Goal: Task Accomplishment & Management: Manage account settings

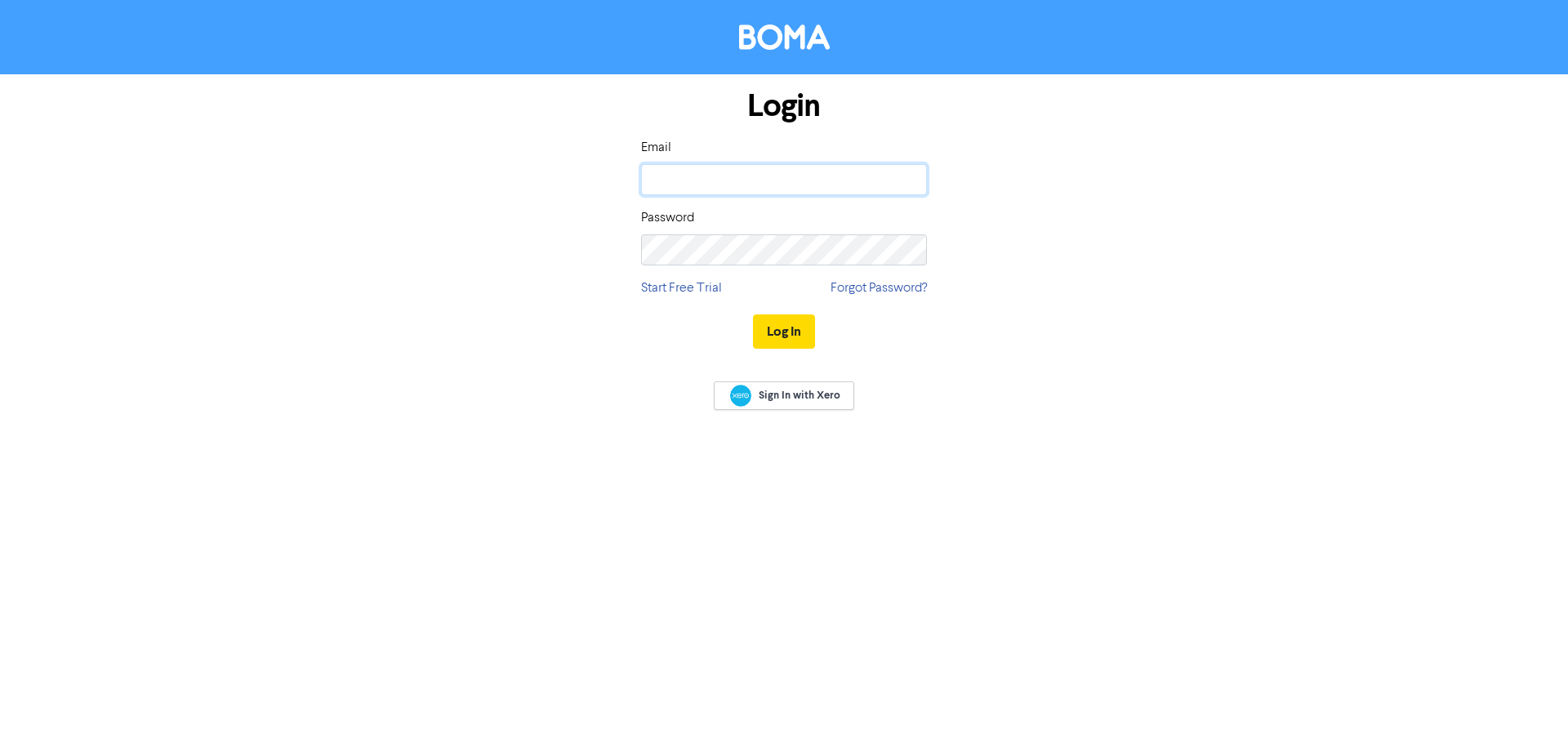
type input "[PERSON_NAME][EMAIL_ADDRESS][DOMAIN_NAME]"
click at [788, 325] on button "Log In" at bounding box center [784, 331] width 62 height 34
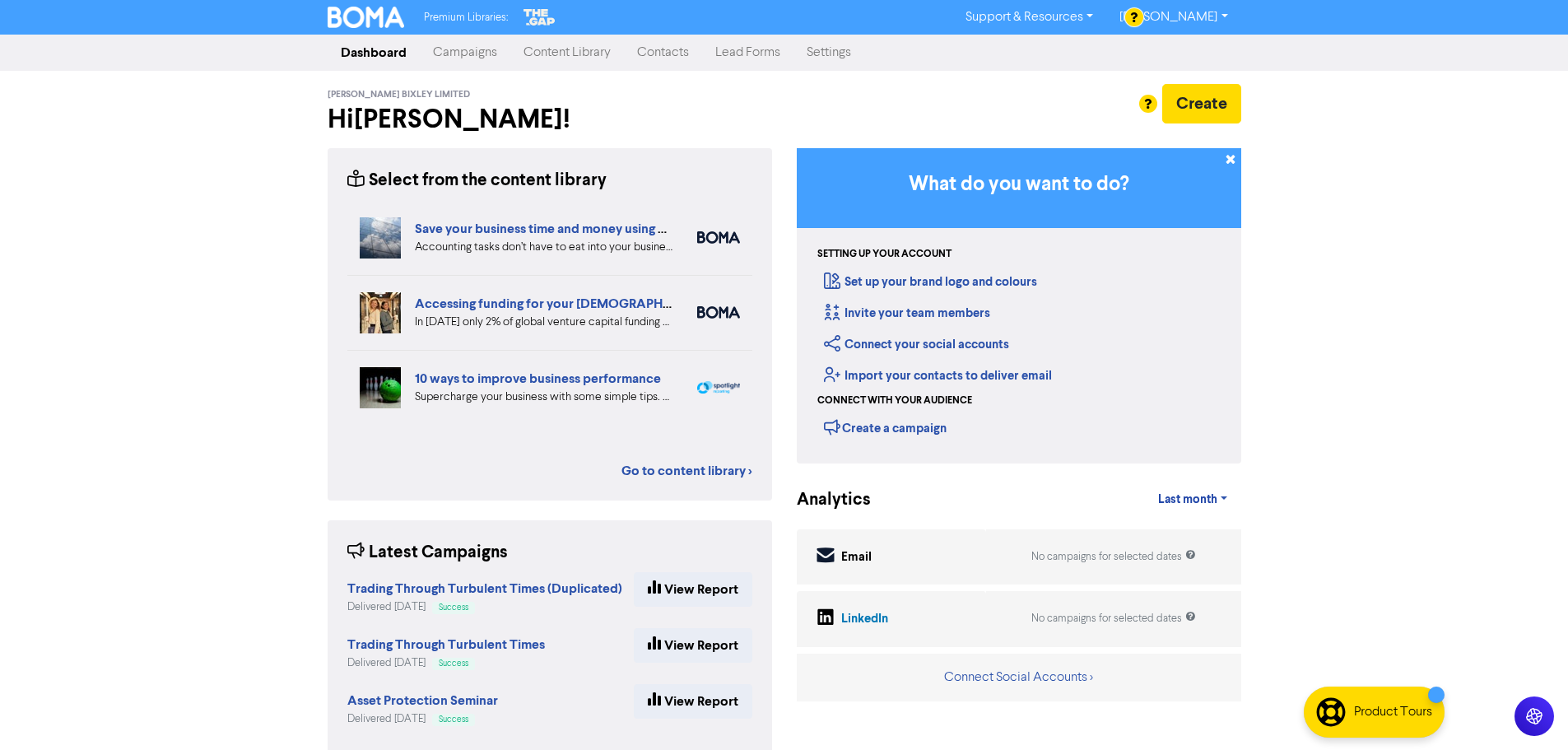
click at [834, 54] on link "Settings" at bounding box center [829, 53] width 71 height 33
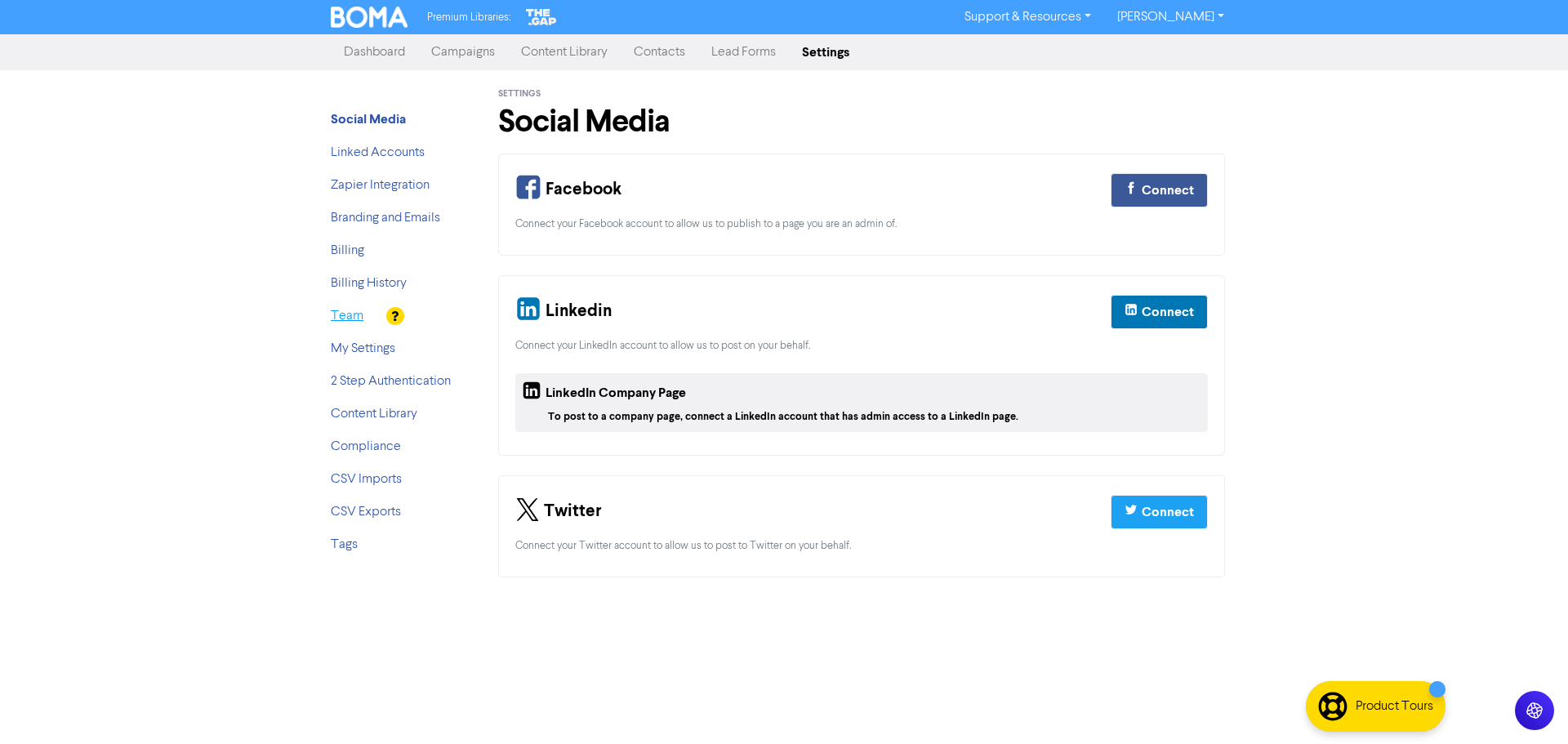
click at [332, 322] on link "Team" at bounding box center [347, 316] width 33 height 13
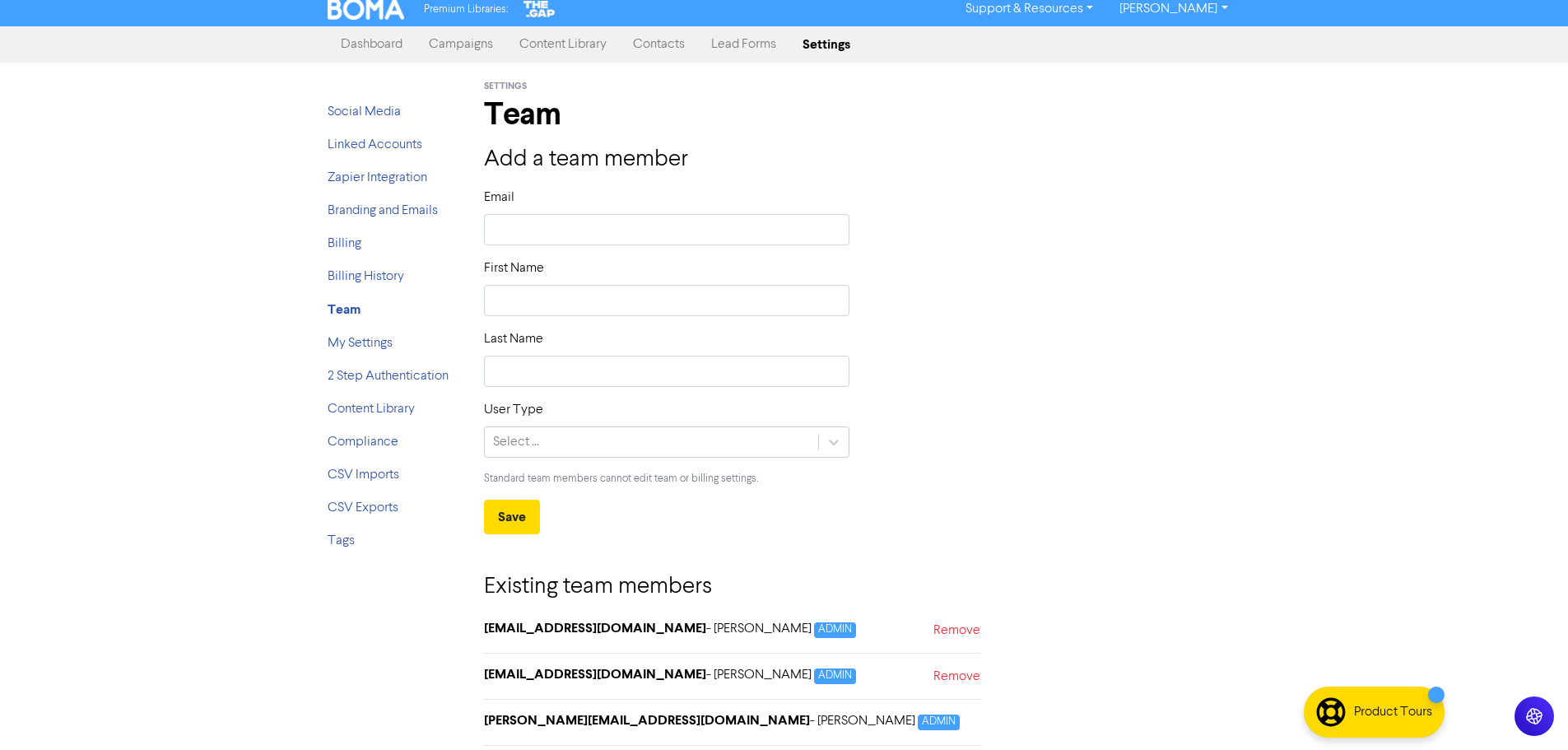
scroll to position [16, 0]
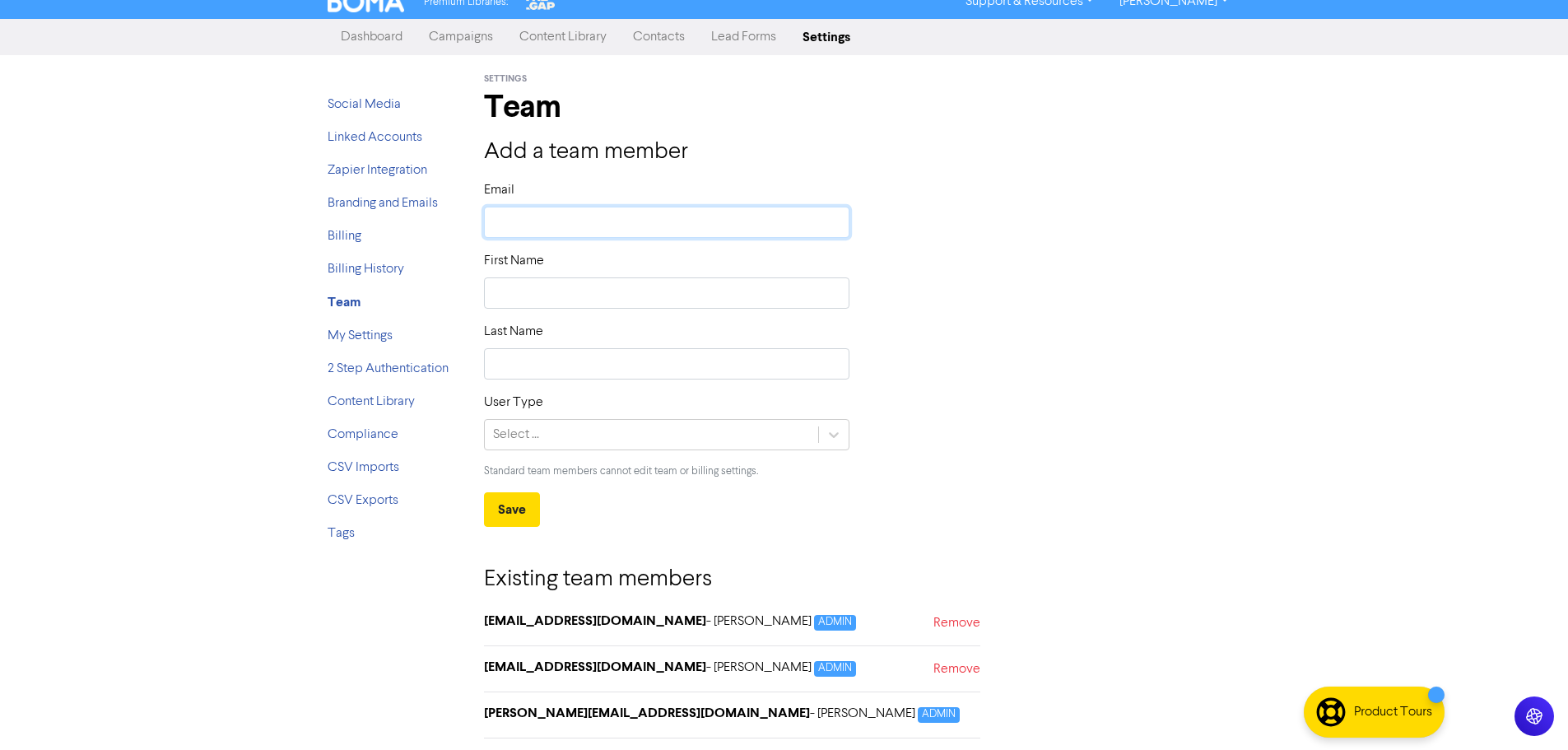
click at [553, 236] on input "text" at bounding box center [667, 222] width 366 height 31
type input "b"
type input "br"
type input "bri"
type input "bria"
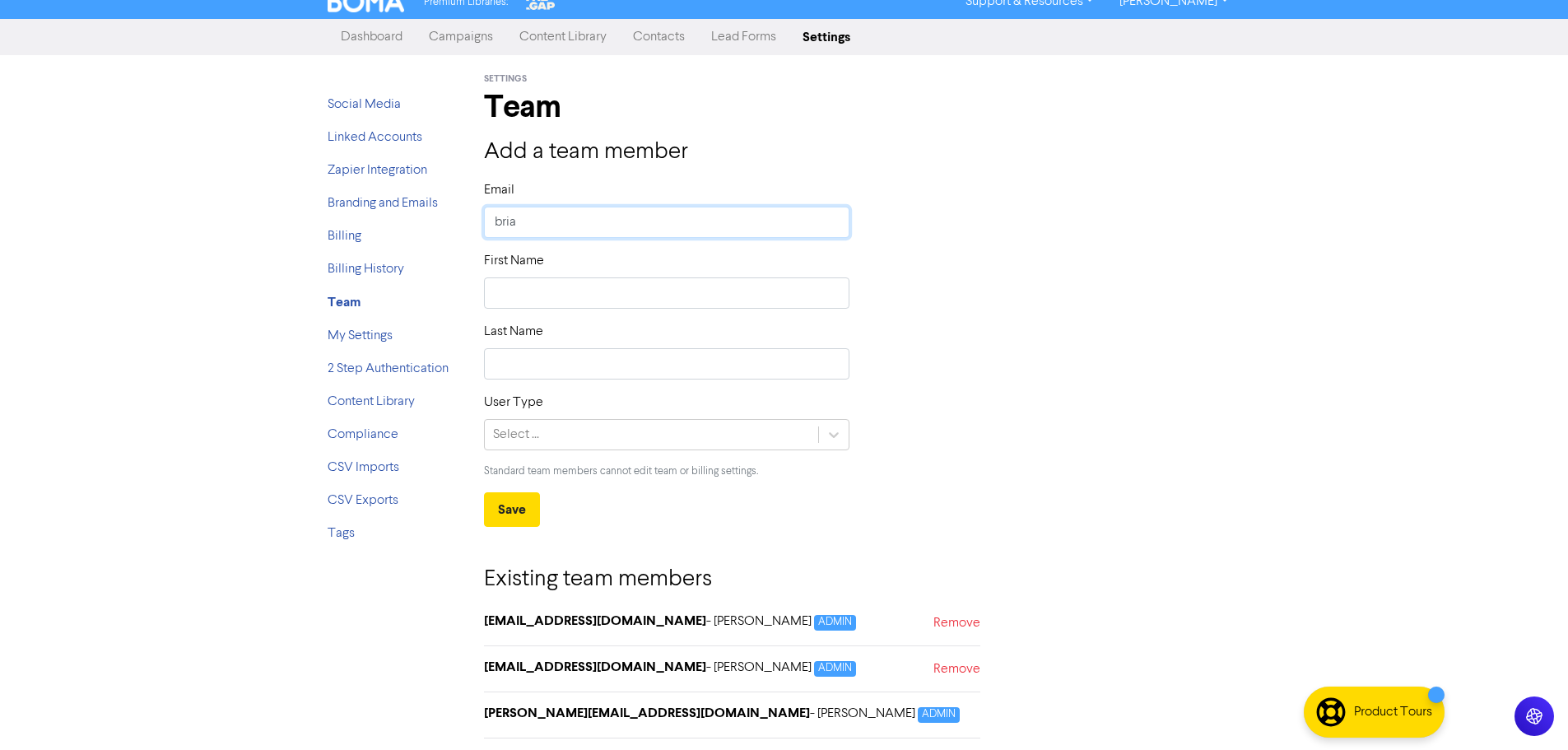
type input "[PERSON_NAME]"
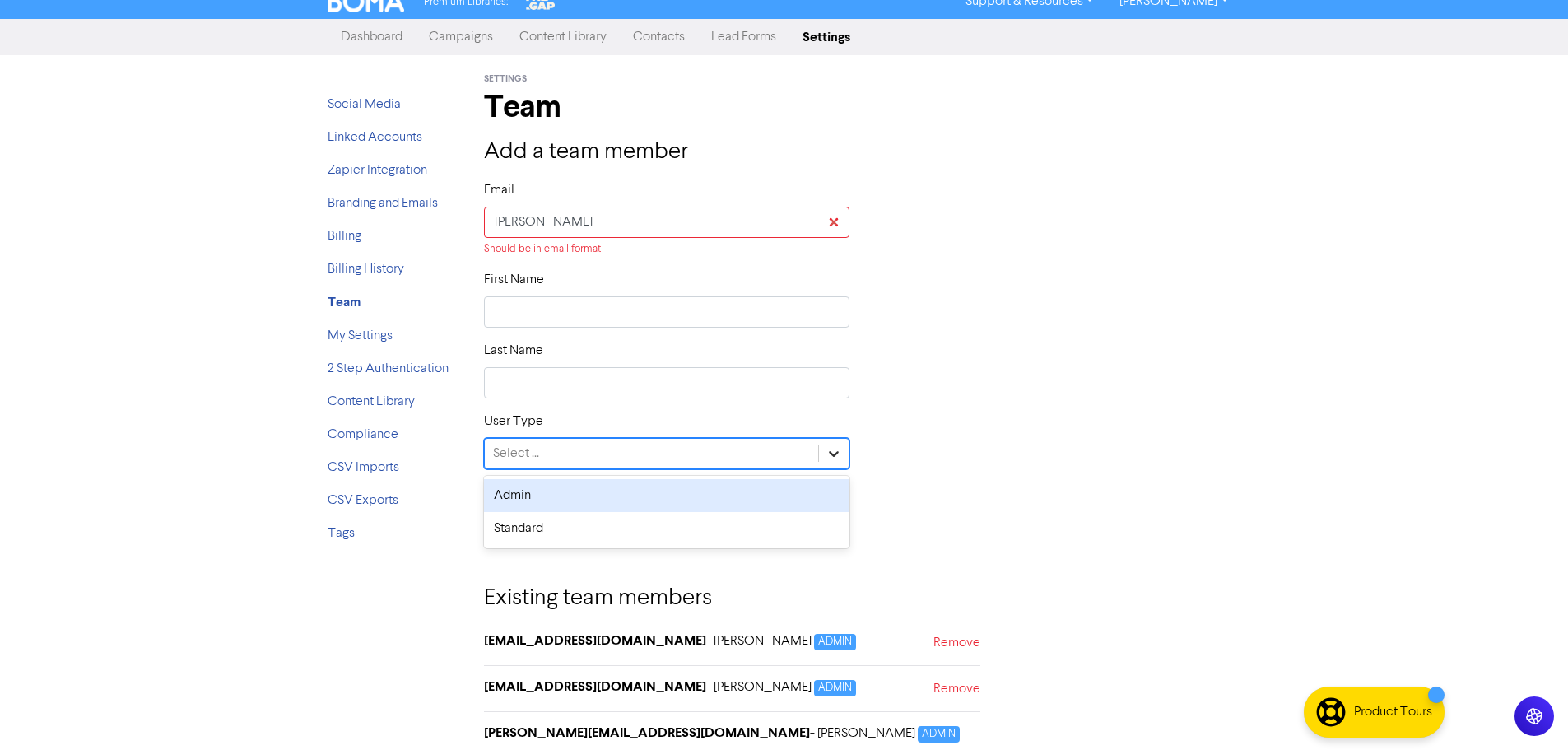
click at [827, 448] on icon at bounding box center [834, 453] width 17 height 17
click at [827, 445] on icon at bounding box center [834, 453] width 17 height 17
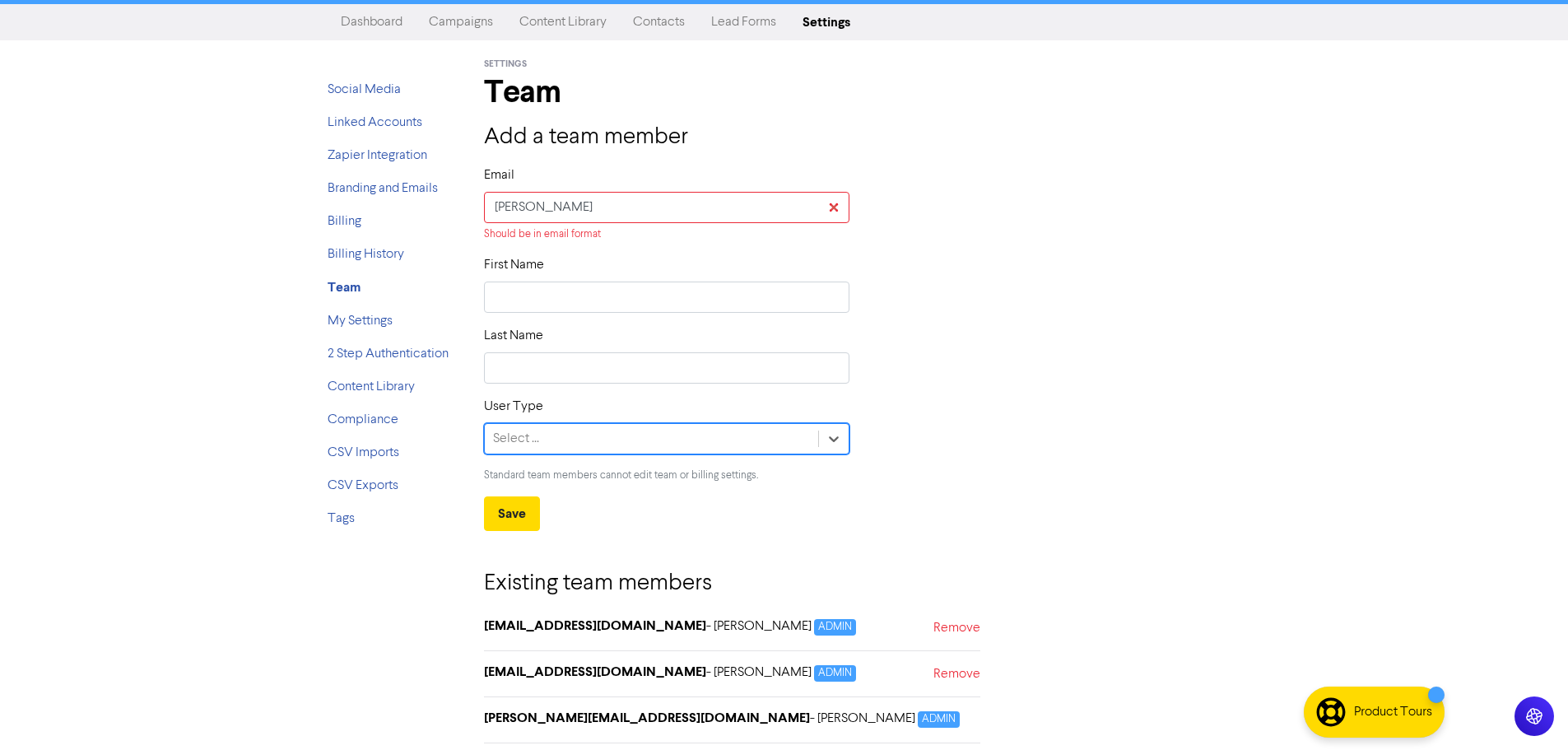
scroll to position [35, 0]
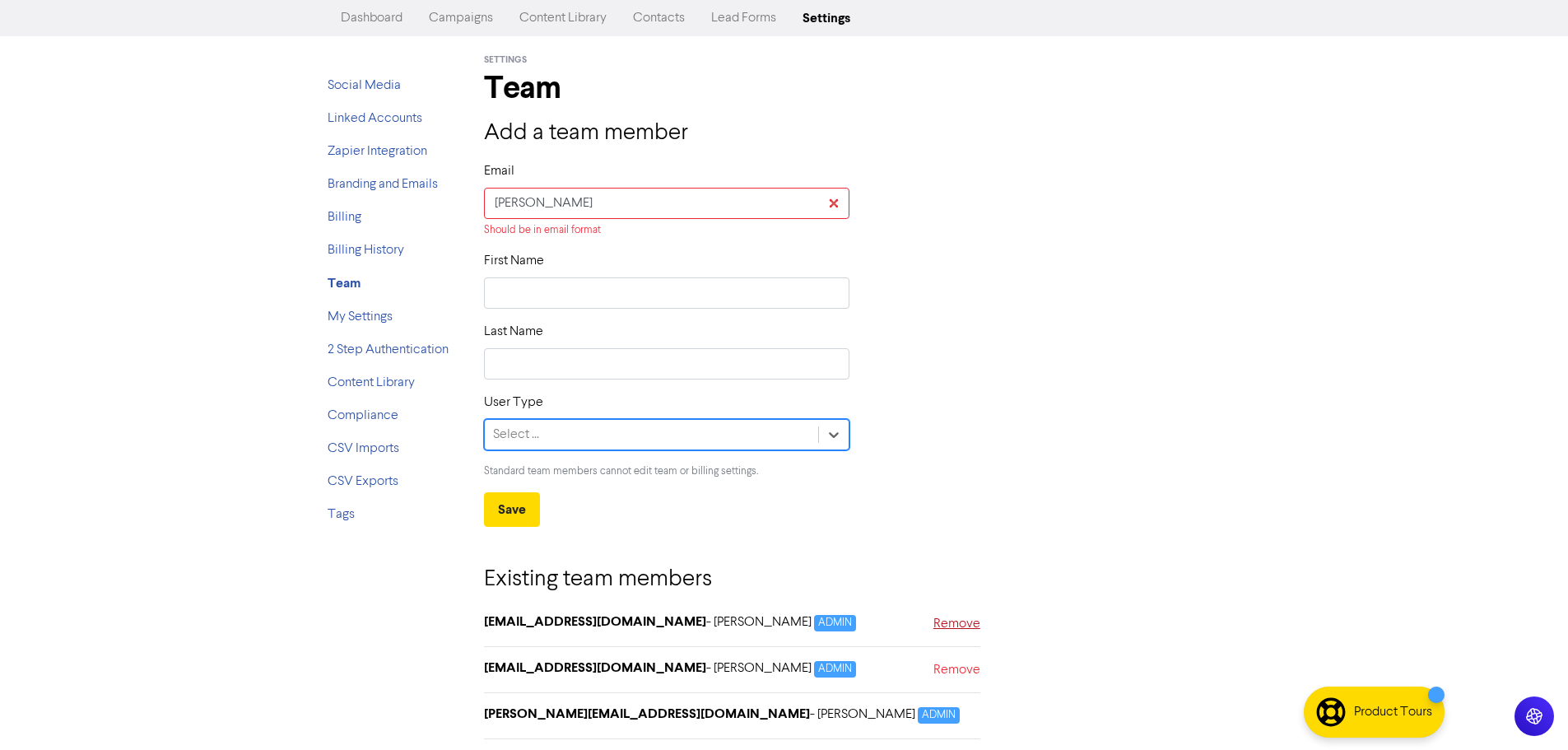
click at [968, 625] on link "Remove" at bounding box center [957, 626] width 47 height 24
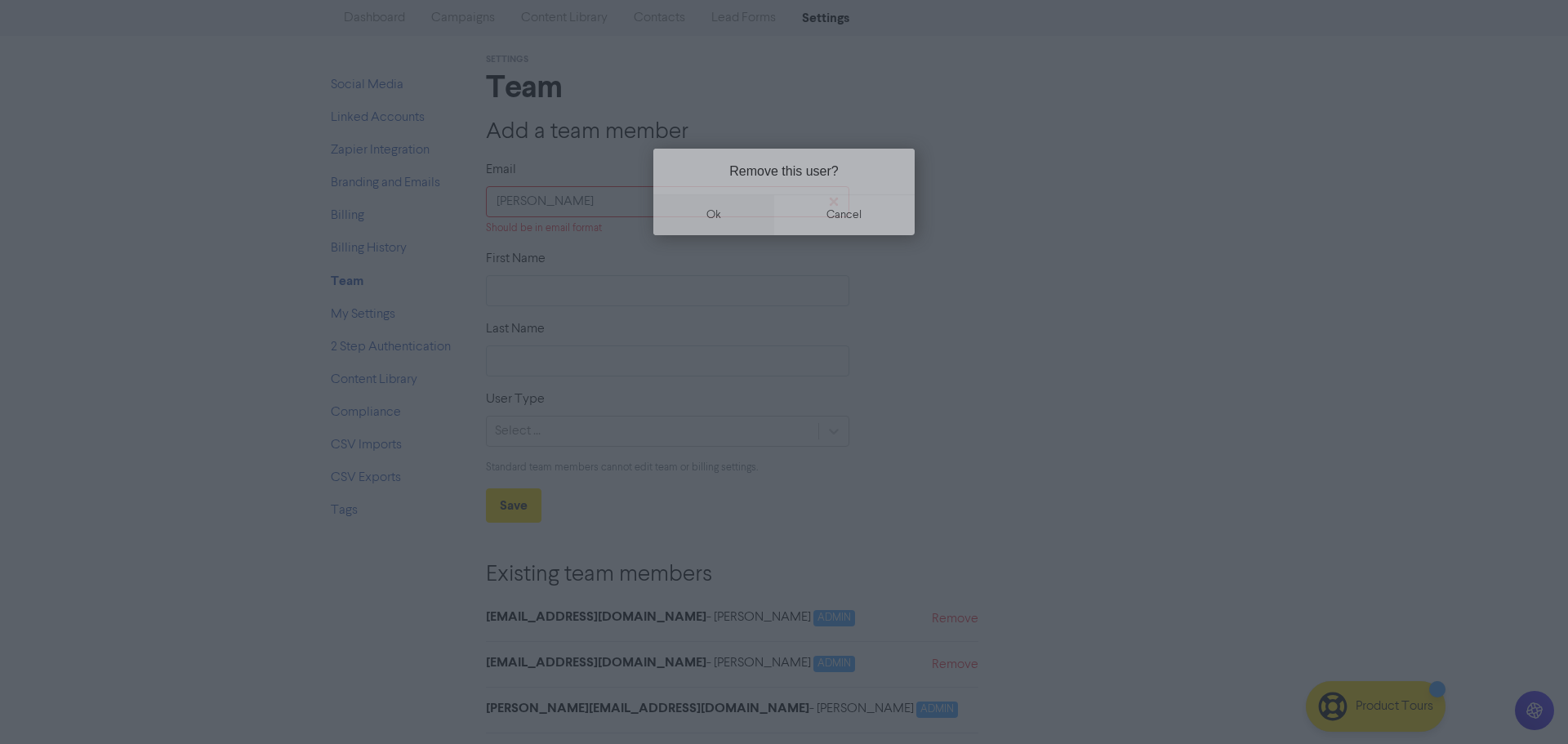
click at [734, 207] on button "ok" at bounding box center [713, 215] width 121 height 41
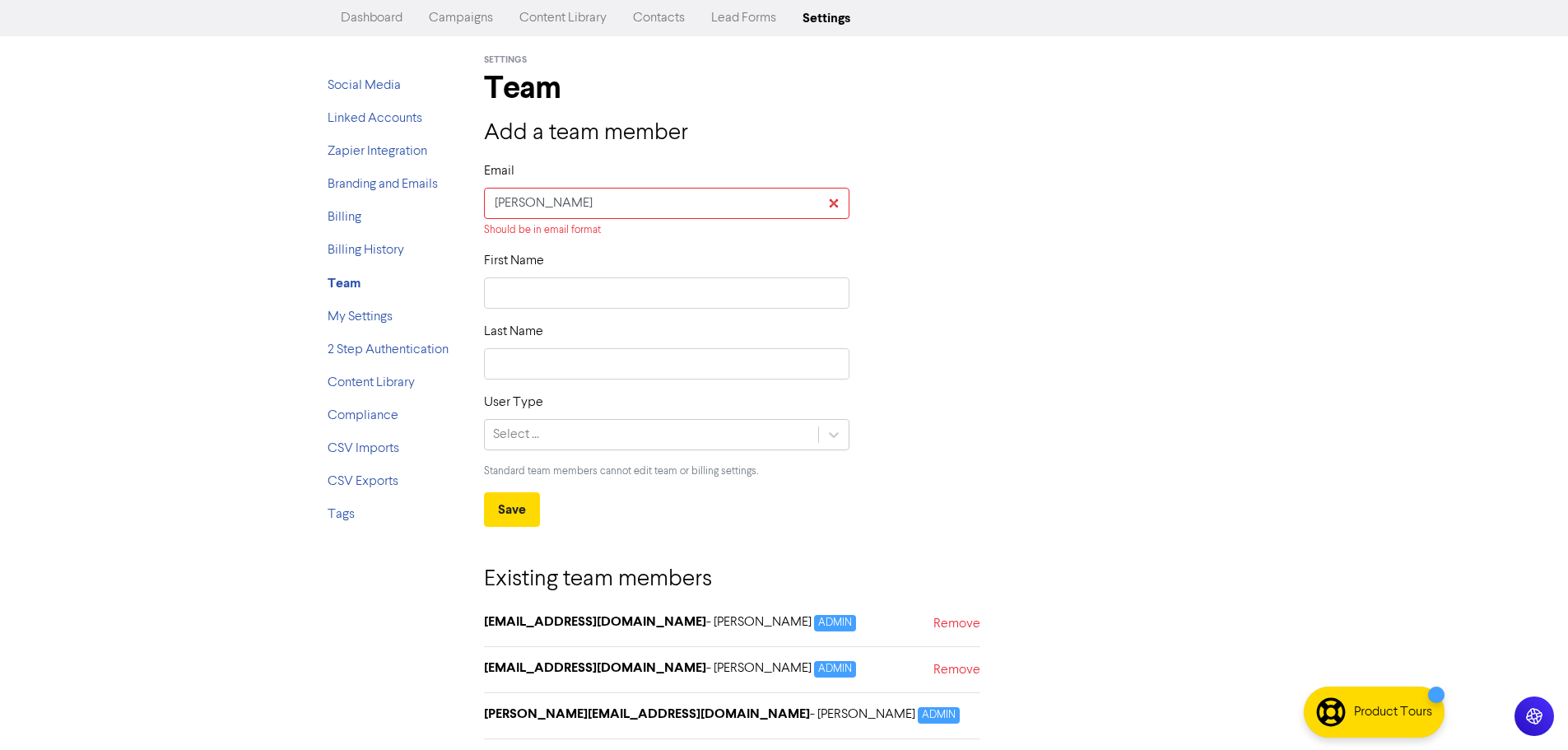
scroll to position [0, 0]
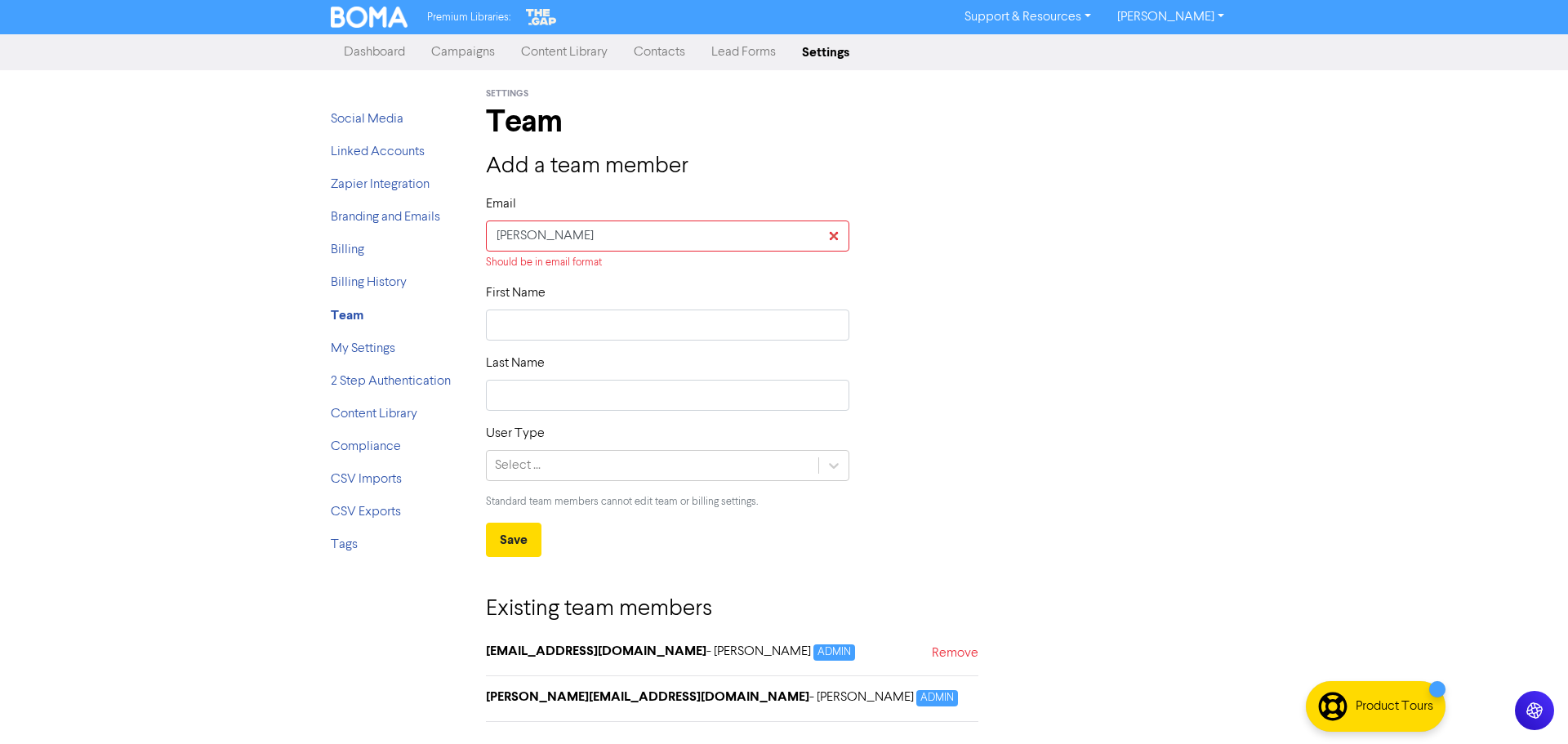
drag, startPoint x: 596, startPoint y: 258, endPoint x: 596, endPoint y: 237, distance: 21.0
click at [596, 257] on div "Should be in email format" at bounding box center [667, 262] width 363 height 16
click at [596, 235] on input "[PERSON_NAME]" at bounding box center [667, 236] width 363 height 31
click at [559, 244] on input "[PERSON_NAME]" at bounding box center [667, 236] width 363 height 31
type input "briana"
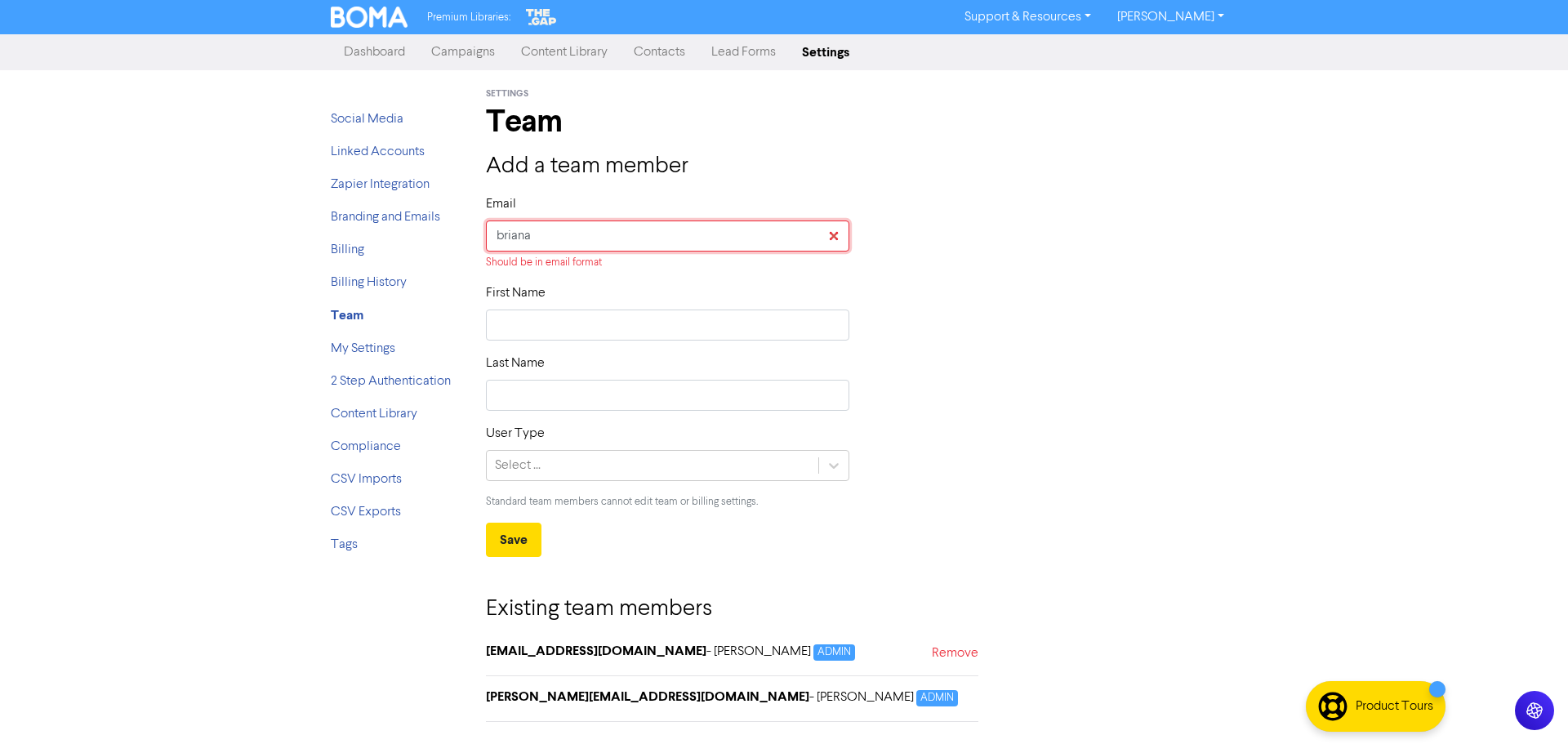
type input "[PERSON_NAME]"
type input "bria"
type input "bri"
type input "br"
type input "bri"
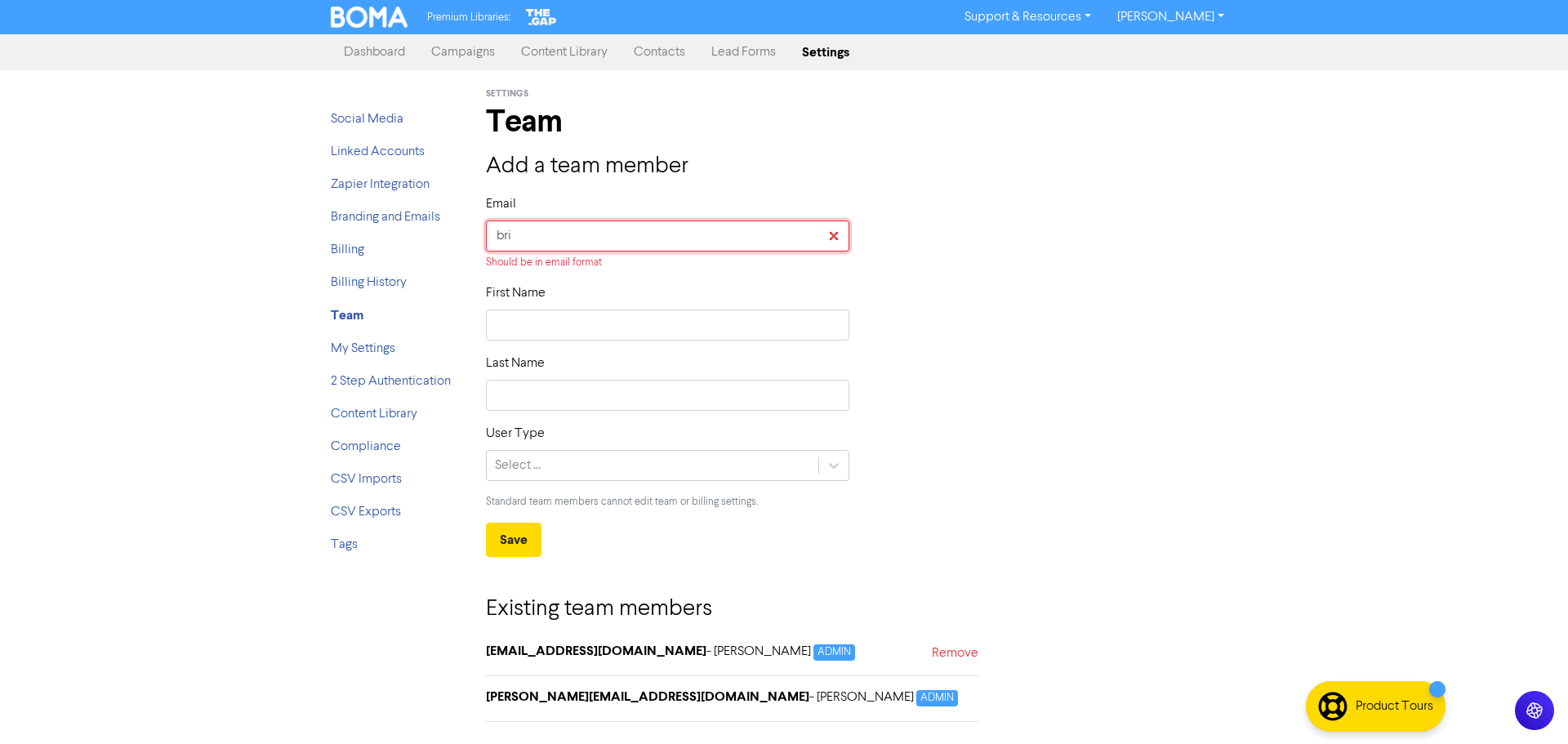
type input "bria"
type input "[PERSON_NAME]"
type input "briana"
type input "[PERSON_NAME]@"
type input "[PERSON_NAME]"
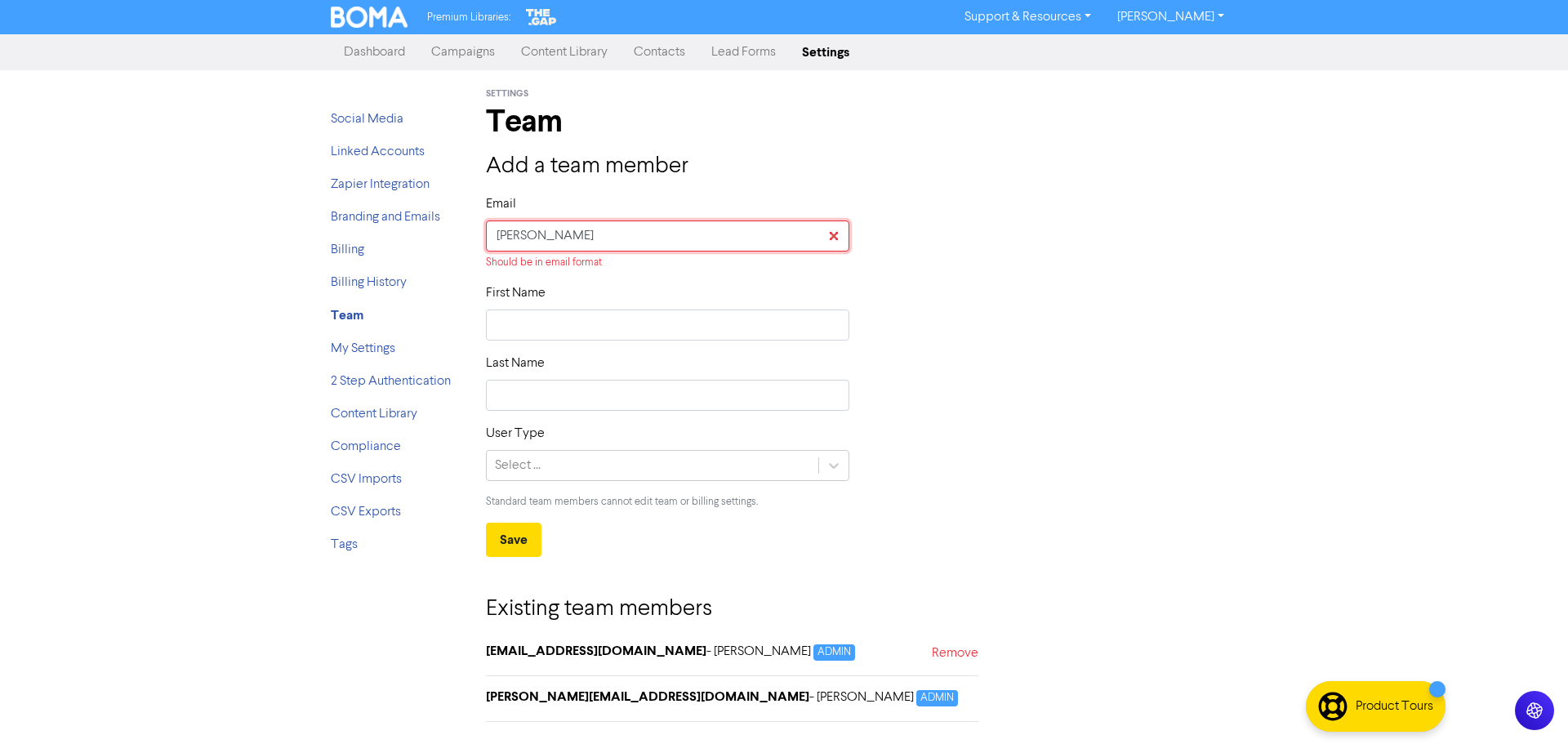
type input "[PERSON_NAME]"
type input "[PERSON_NAME]@[PERSON_NAME]"
type input "[PERSON_NAME]"
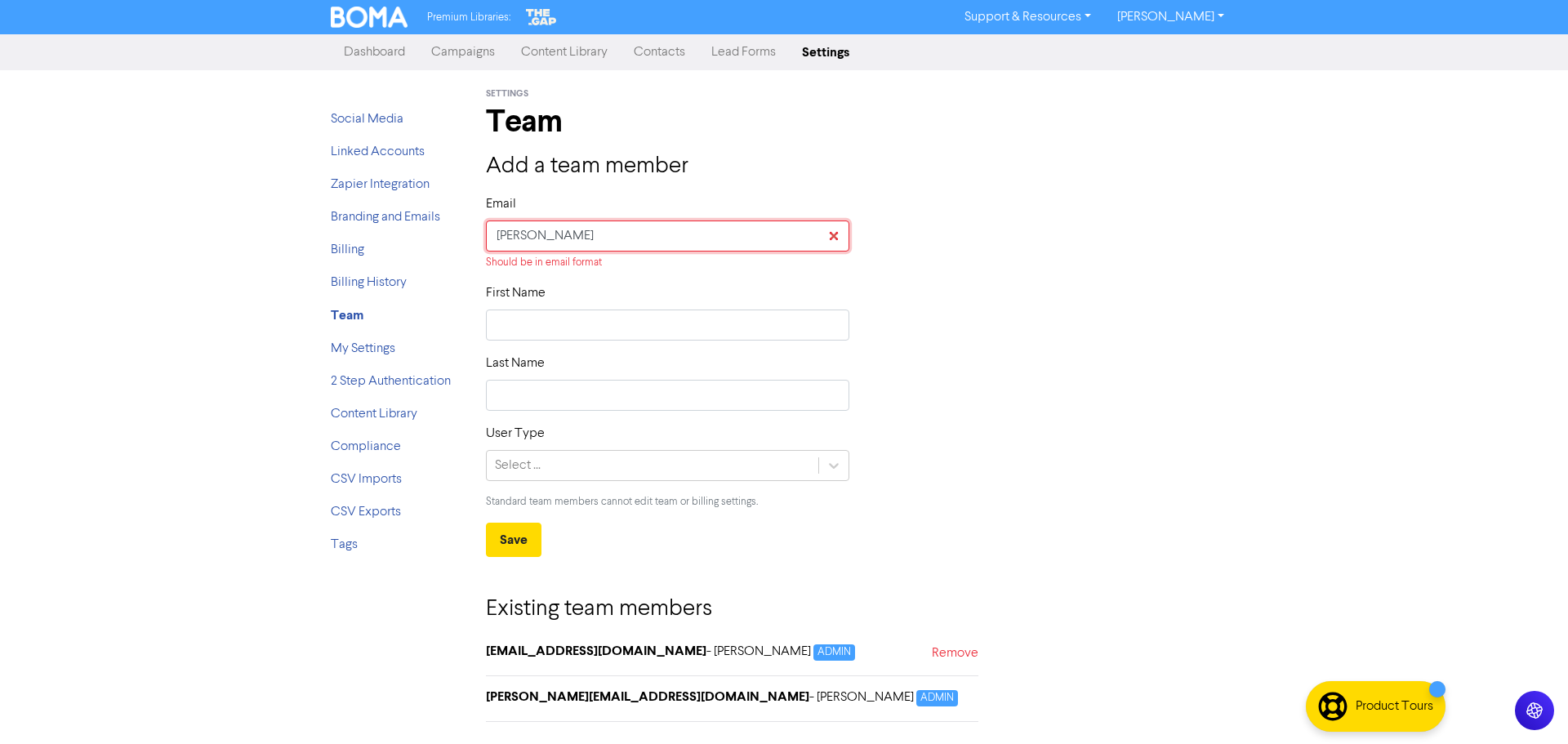
type input "[PERSON_NAME]."
type input "[PERSON_NAME]"
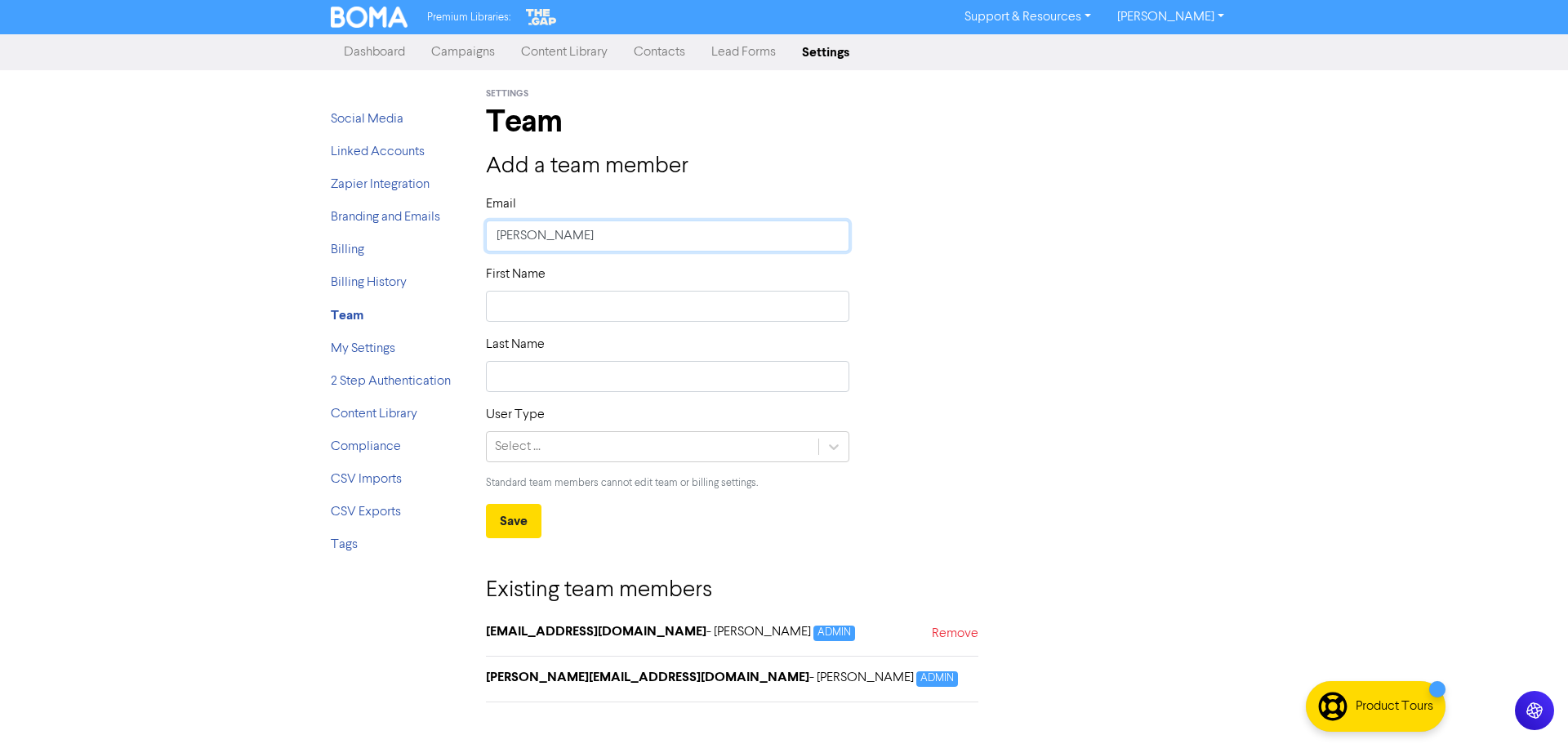
type input "[PERSON_NAME][EMAIL_ADDRESS][DOMAIN_NAME]"
type input "[PERSON_NAME][EMAIL_ADDRESS][DOMAIN_NAME]."
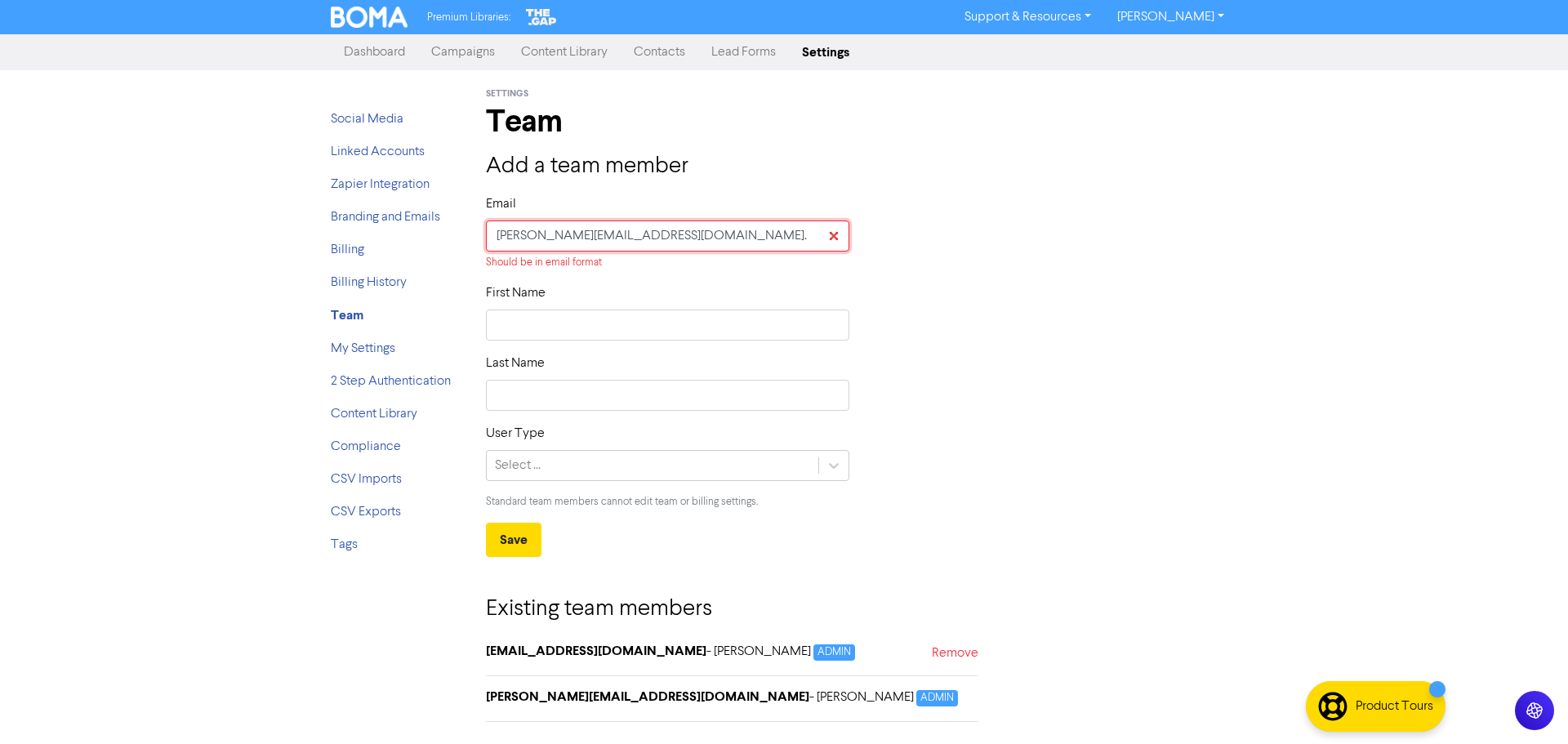
type input "[PERSON_NAME]@robbix.co.[PERSON_NAME]"
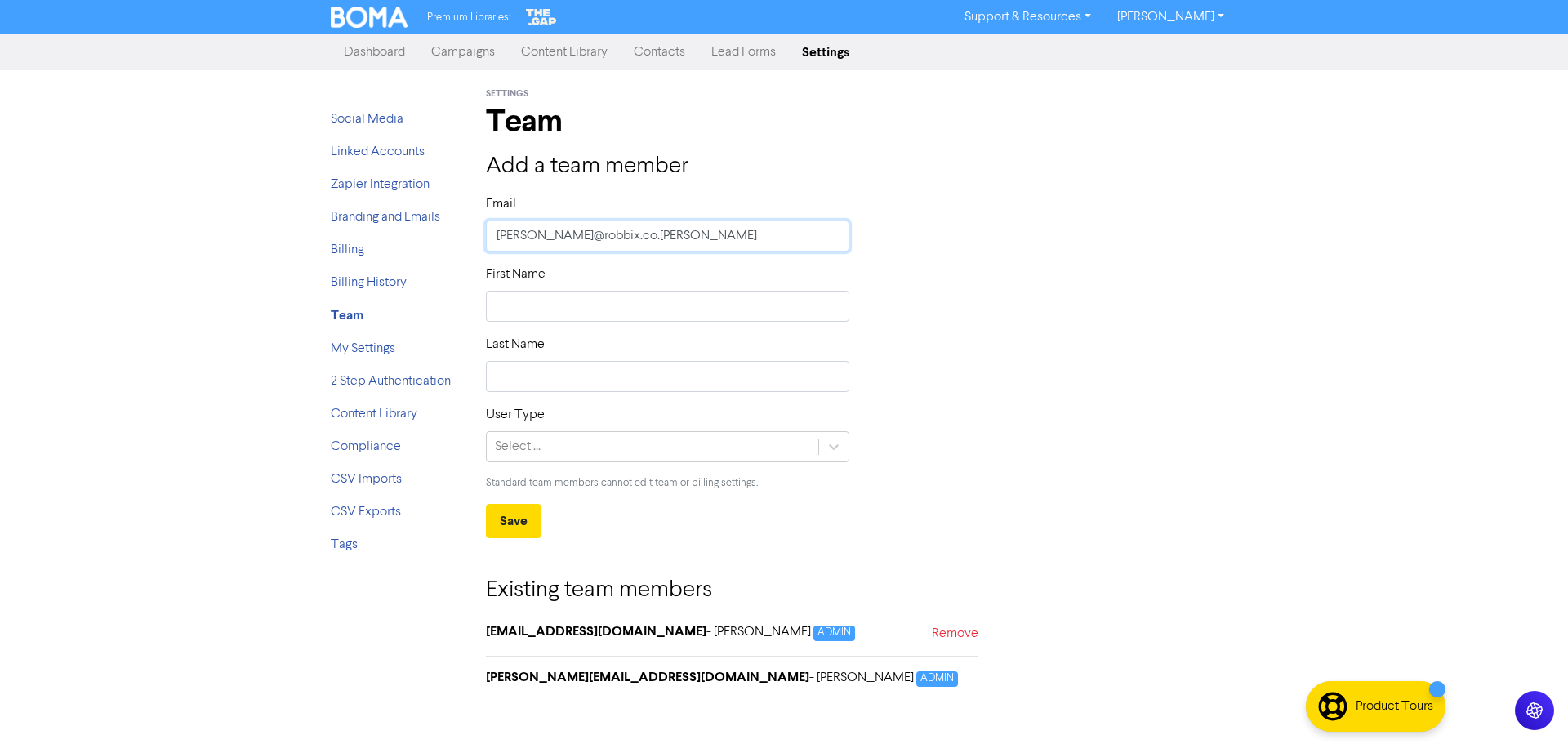
type input "[PERSON_NAME][EMAIL_ADDRESS][DOMAIN_NAME]"
click at [570, 302] on input "text" at bounding box center [667, 306] width 363 height 31
type input "[PERSON_NAME]"
click at [578, 372] on input "text" at bounding box center [667, 377] width 363 height 31
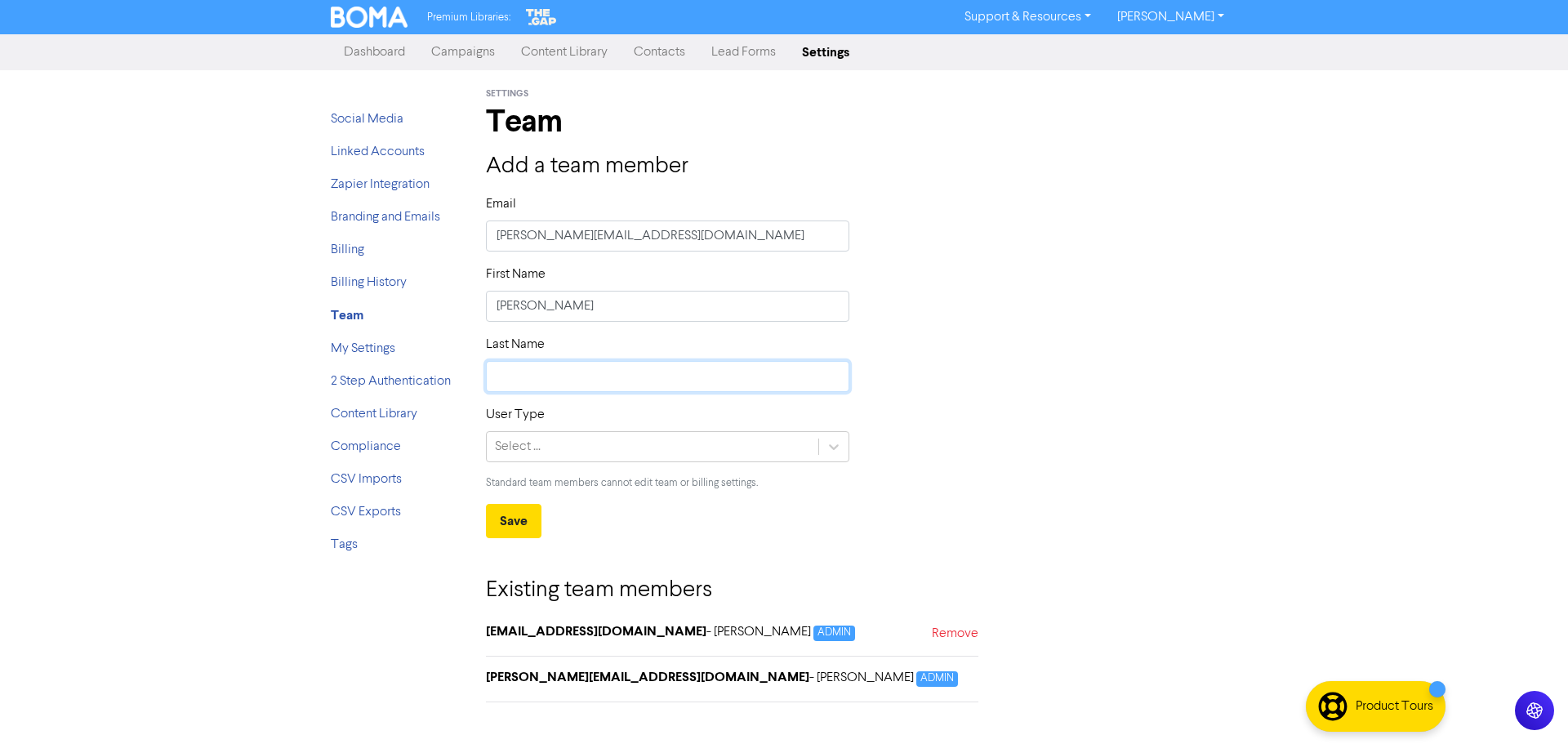
type input "Shack"
click at [566, 295] on input "[PERSON_NAME]" at bounding box center [667, 306] width 363 height 31
type input "[PERSON_NAME]"
type input "Bixley"
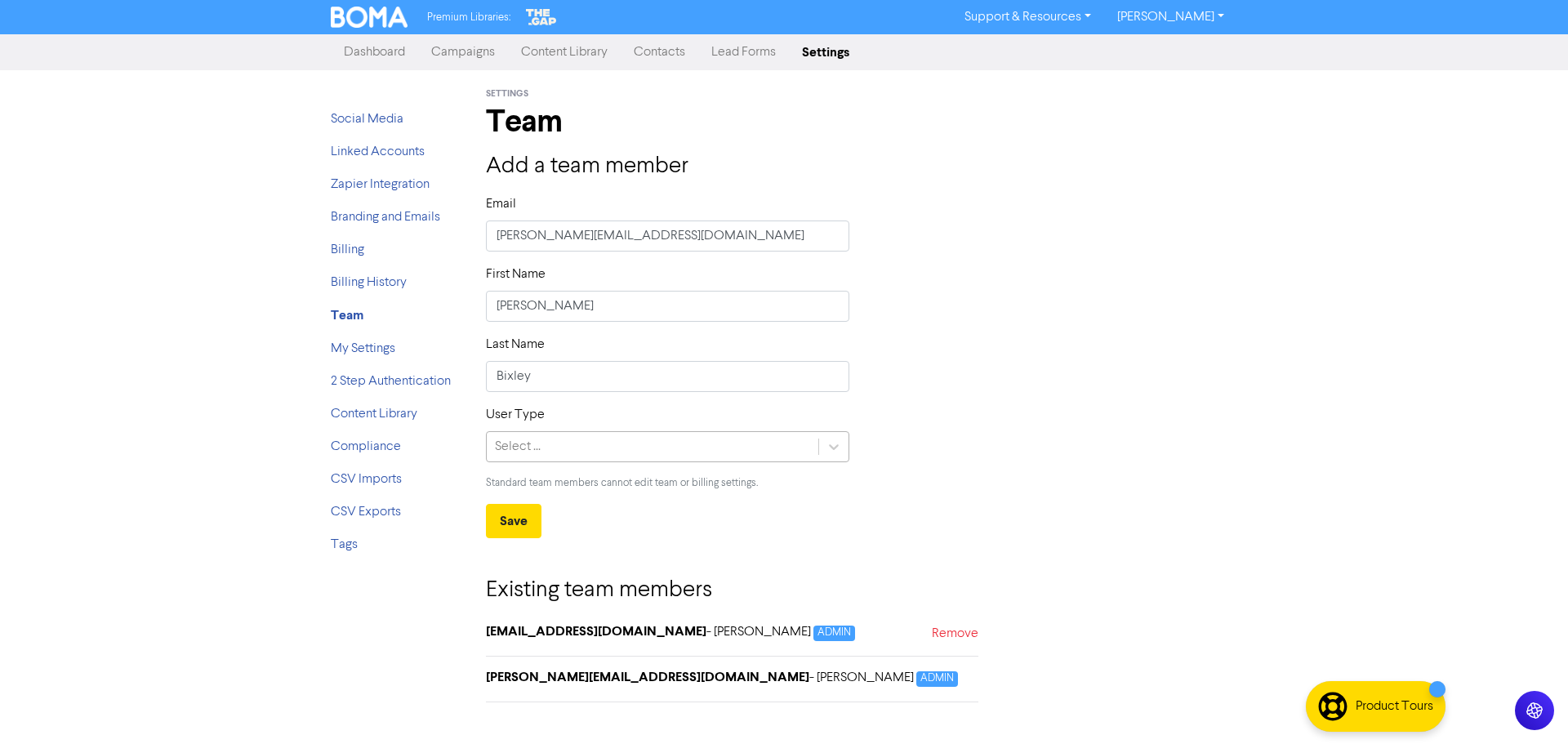
click at [642, 447] on div "Select ..." at bounding box center [652, 447] width 331 height 30
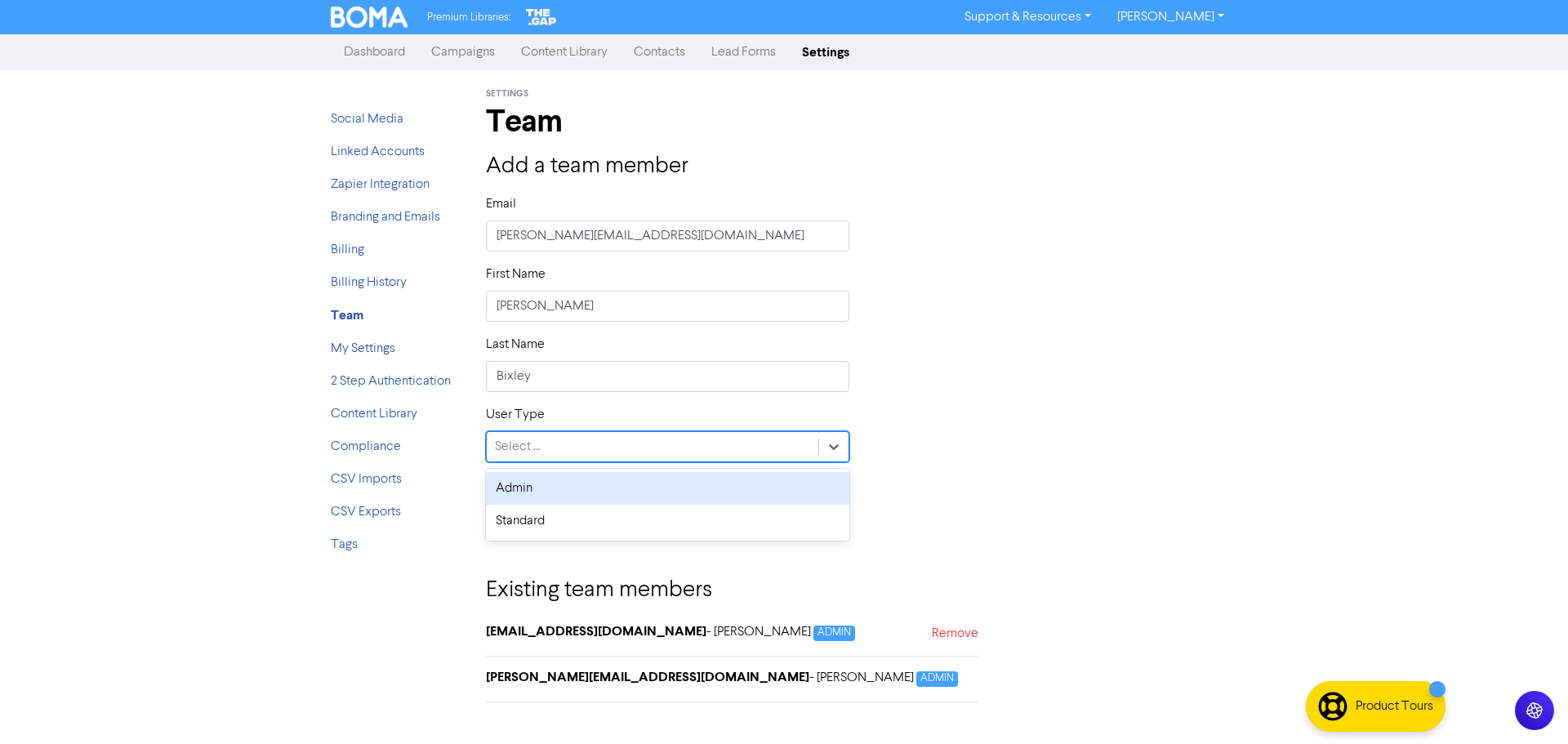
click at [569, 495] on div "Admin" at bounding box center [667, 488] width 363 height 33
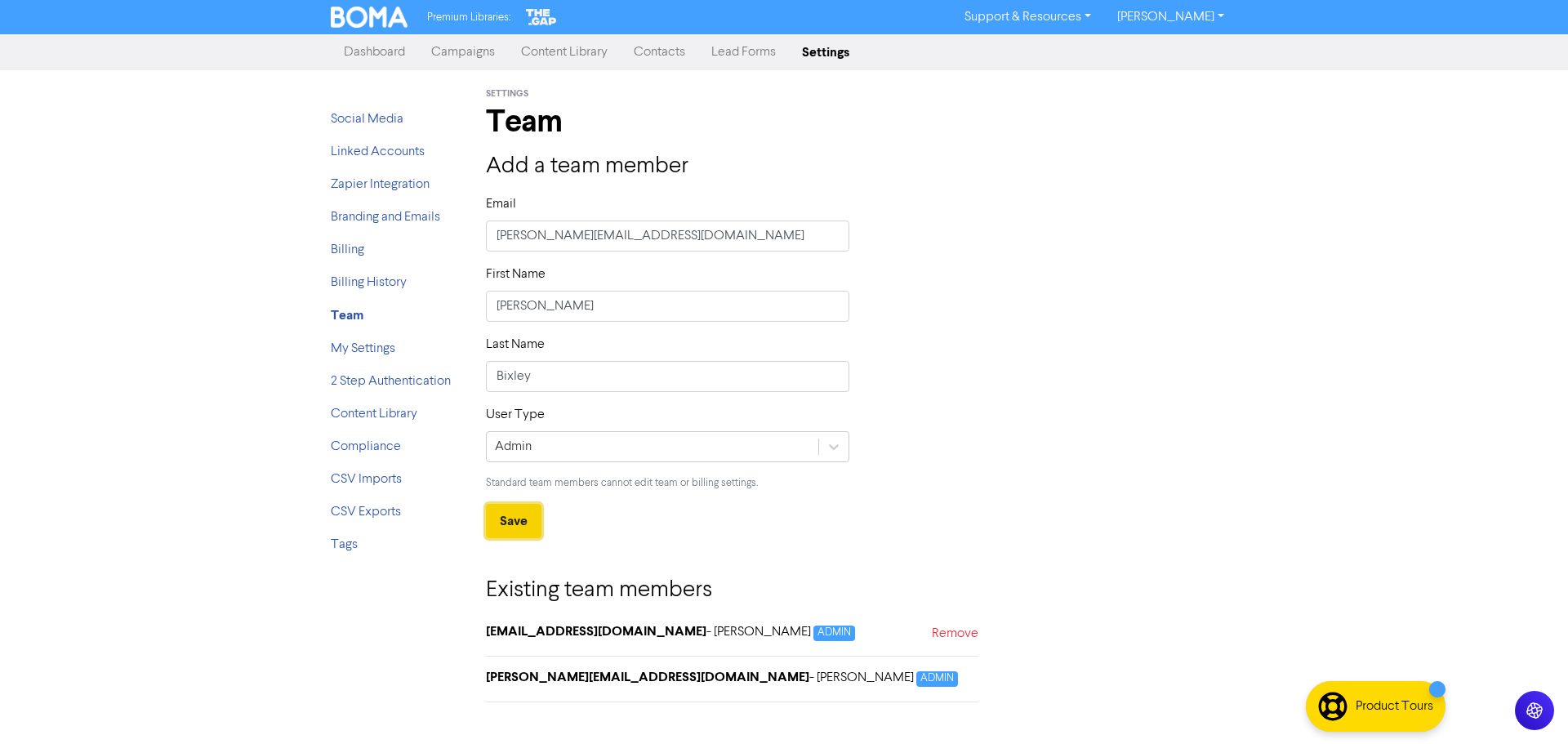
click at [510, 527] on button "Save" at bounding box center [514, 521] width 56 height 34
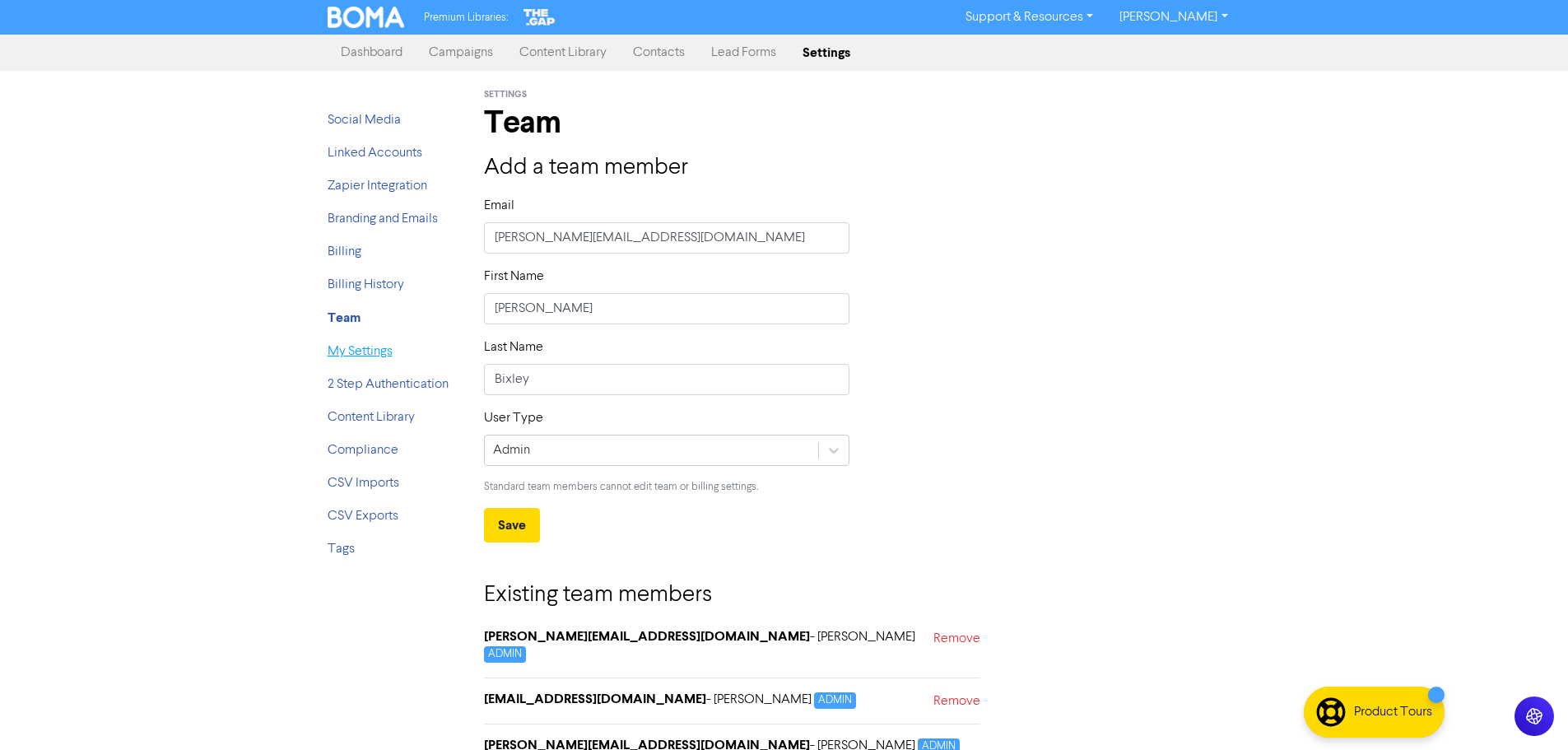
click at [353, 350] on link "My Settings" at bounding box center [360, 351] width 65 height 13
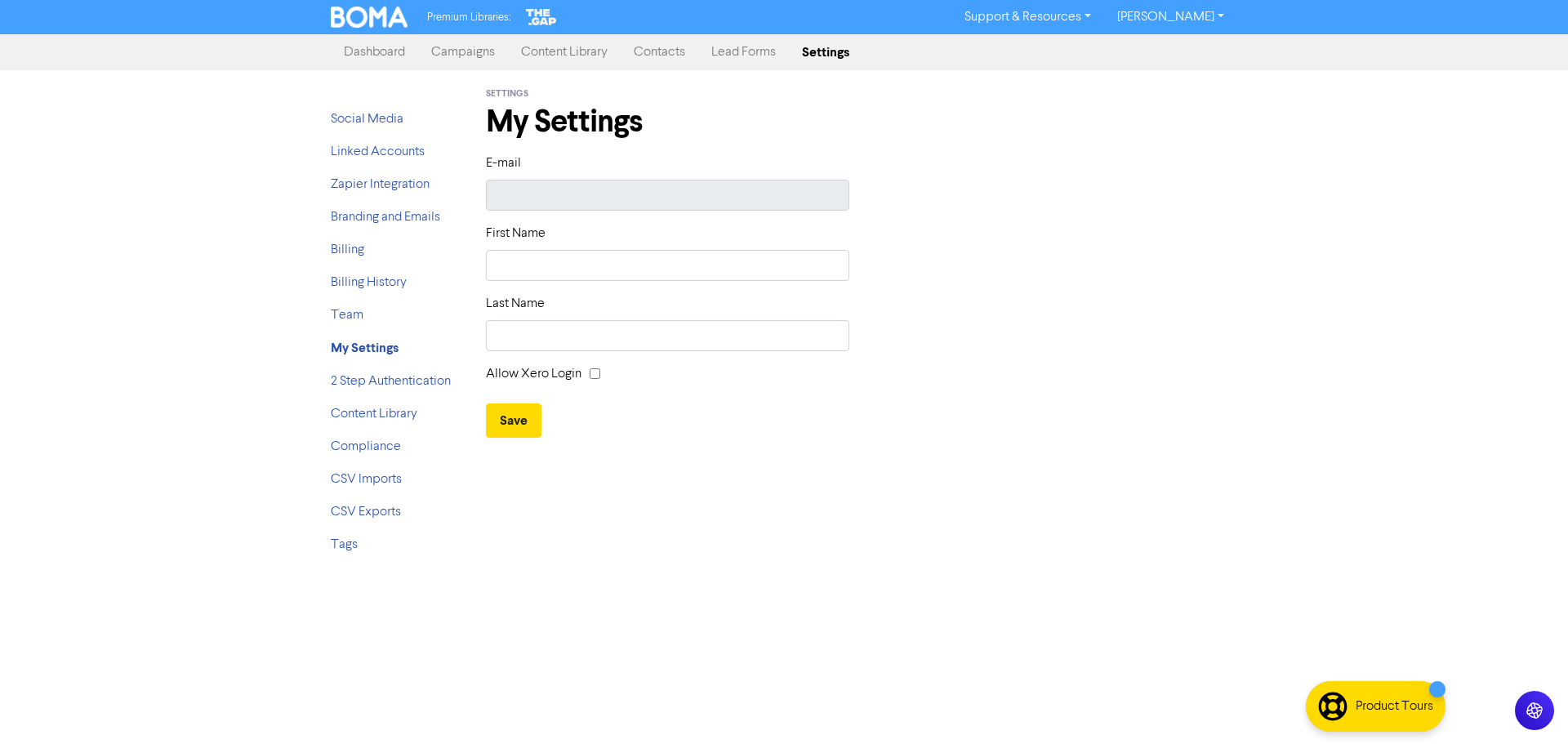
type input "[PERSON_NAME][EMAIL_ADDRESS][DOMAIN_NAME]"
type input "[PERSON_NAME]"
type input "SHACK"
click at [391, 48] on link "Dashboard" at bounding box center [374, 52] width 87 height 33
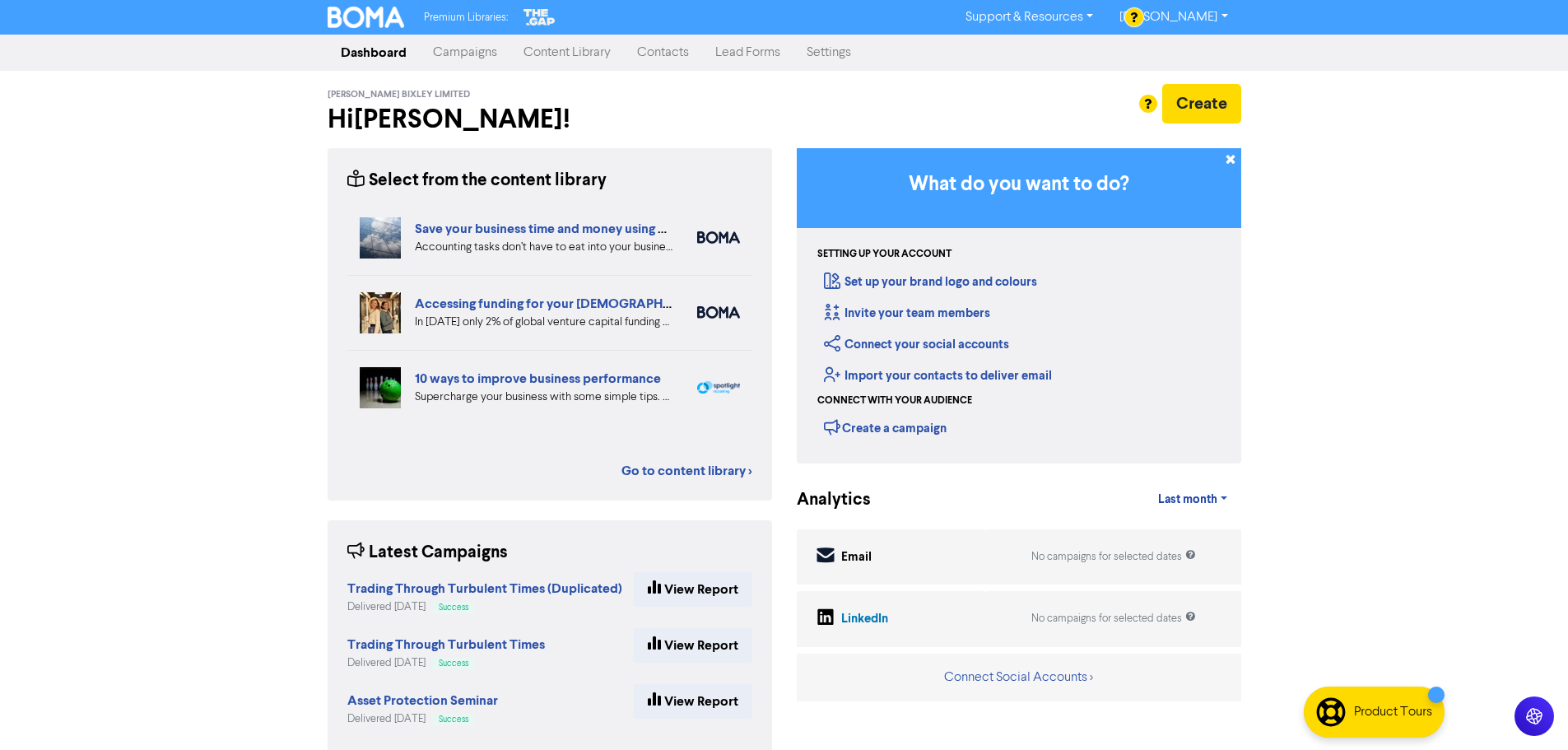
click at [1219, 16] on link "[PERSON_NAME]" at bounding box center [1174, 17] width 134 height 26
click at [485, 54] on link "Campaigns" at bounding box center [465, 53] width 90 height 33
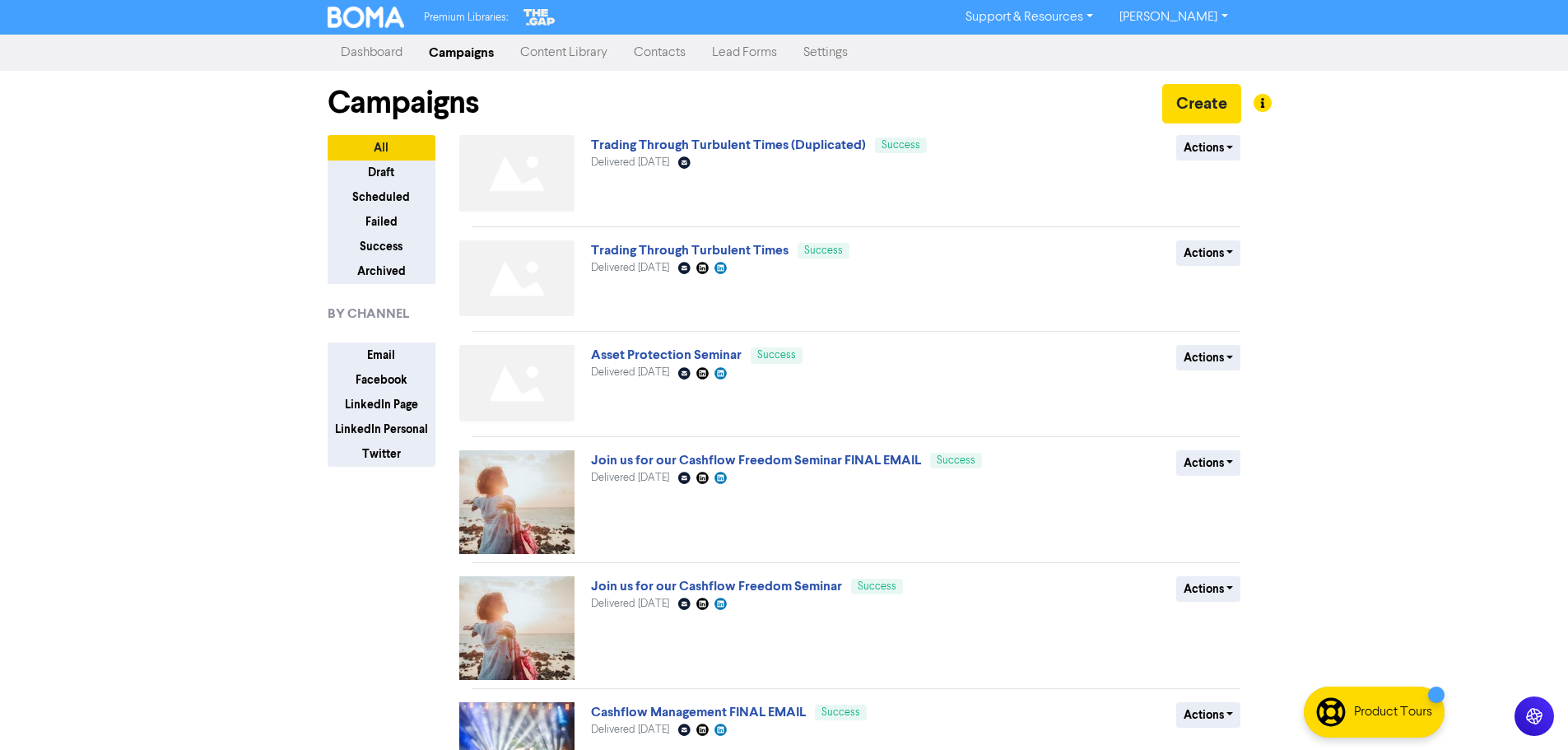
click at [368, 58] on link "Dashboard" at bounding box center [371, 53] width 88 height 33
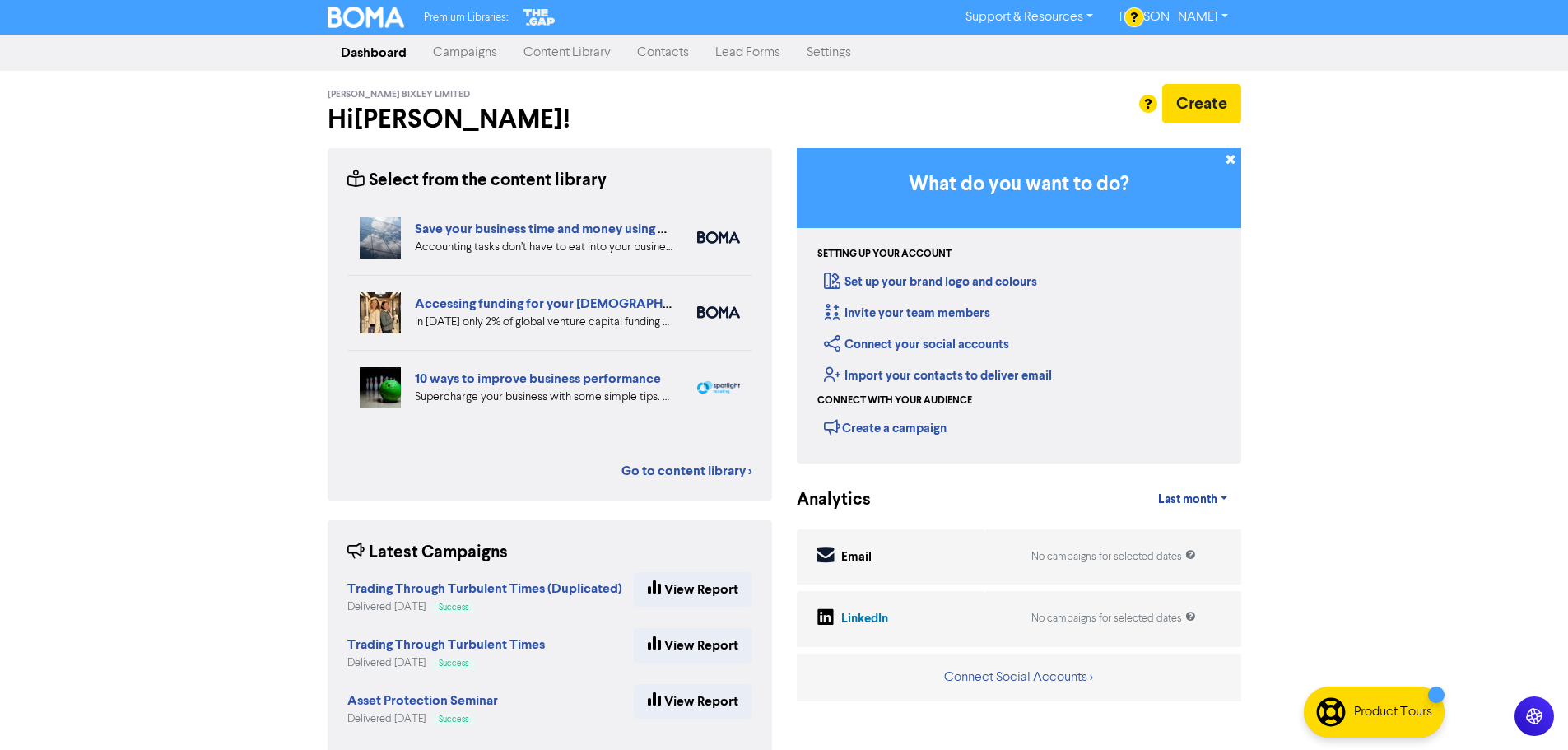
click at [832, 50] on link "Settings" at bounding box center [829, 53] width 71 height 33
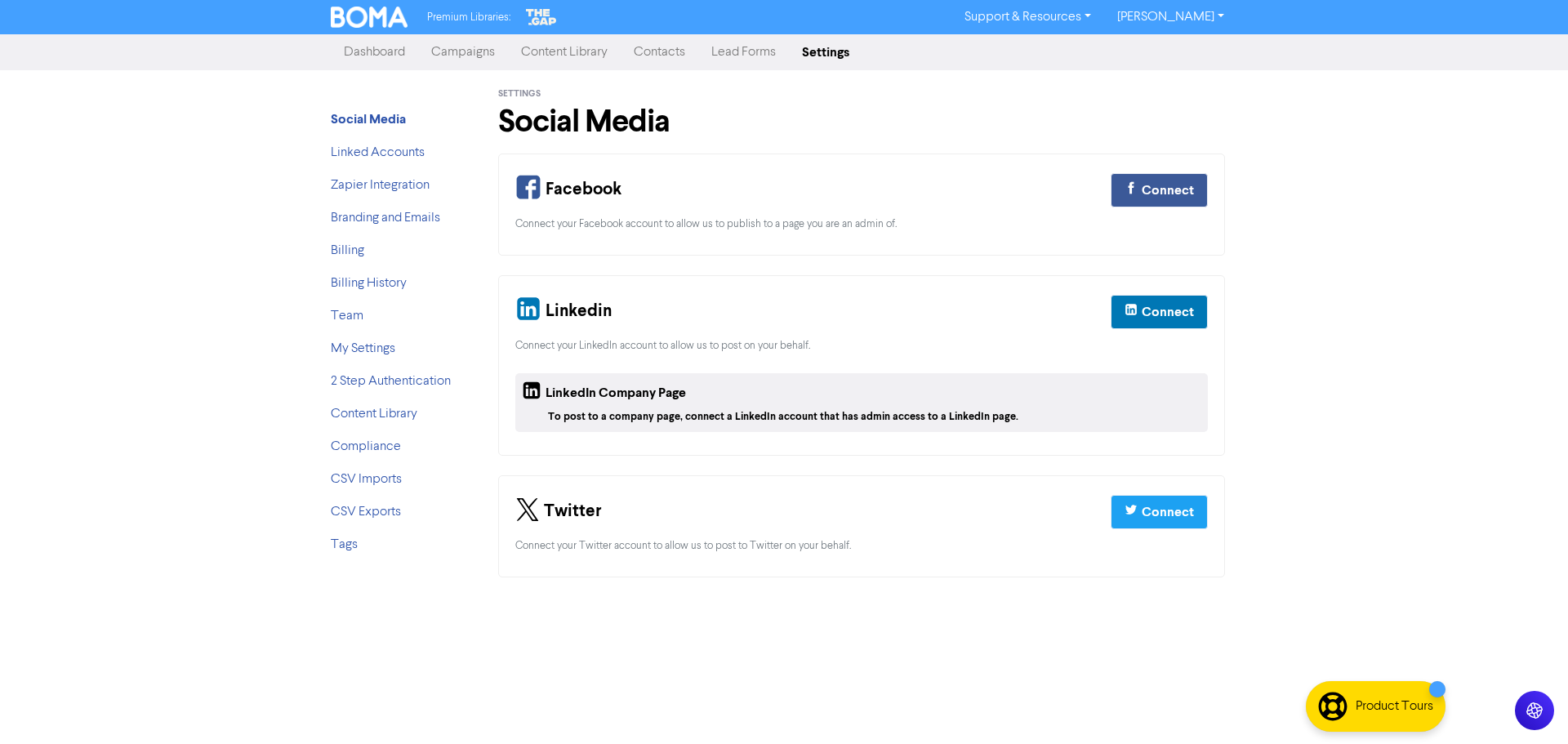
click at [377, 53] on link "Dashboard" at bounding box center [374, 52] width 87 height 33
